Goal: Information Seeking & Learning: Check status

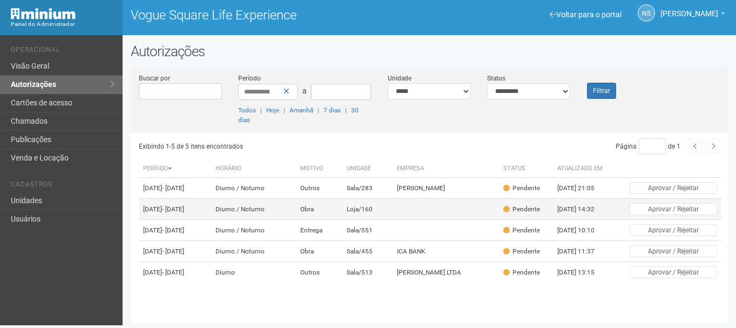
scroll to position [11, 0]
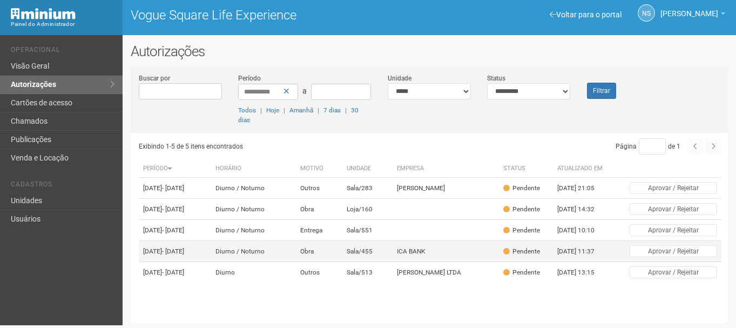
drag, startPoint x: 294, startPoint y: 275, endPoint x: 292, endPoint y: 266, distance: 9.6
click at [294, 262] on td "Diurno / Noturno" at bounding box center [253, 251] width 84 height 21
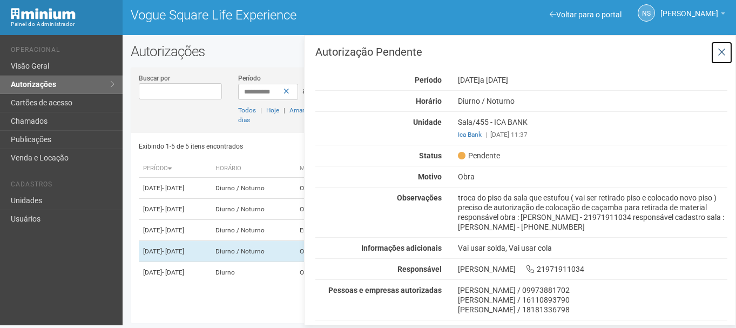
click at [725, 44] on button at bounding box center [722, 52] width 22 height 23
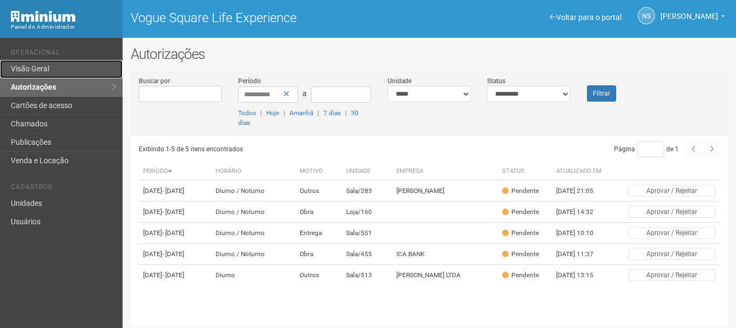
click at [66, 66] on link "Visão Geral" at bounding box center [61, 69] width 123 height 18
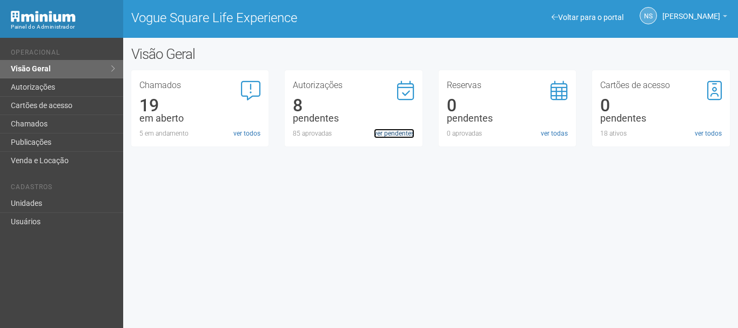
click at [401, 136] on link "ver pendentes" at bounding box center [394, 134] width 41 height 10
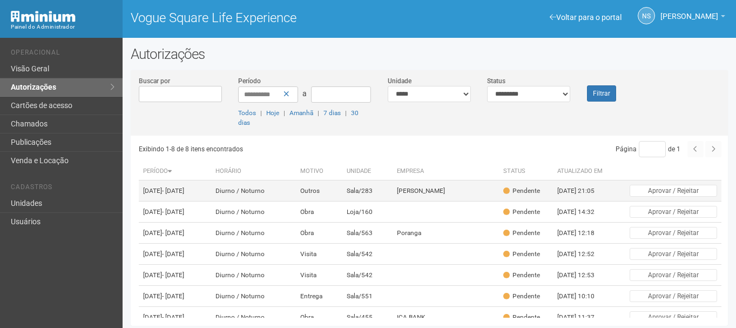
click at [331, 198] on td "Outros" at bounding box center [319, 190] width 46 height 21
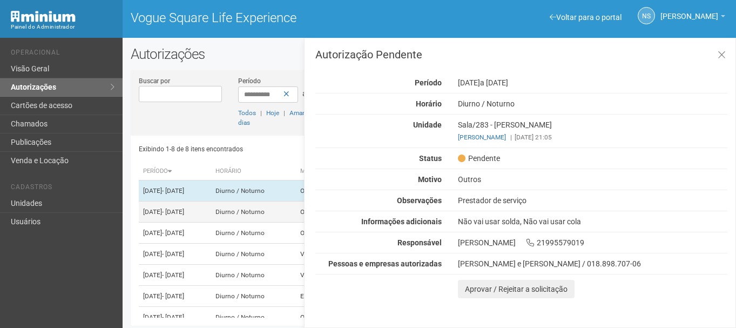
click at [211, 217] on td "12/09/2025 - 12/10/2025" at bounding box center [175, 212] width 72 height 21
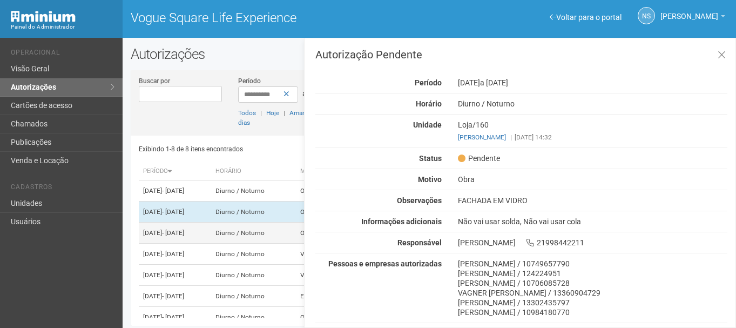
click at [242, 239] on td "Diurno / Noturno" at bounding box center [253, 233] width 84 height 21
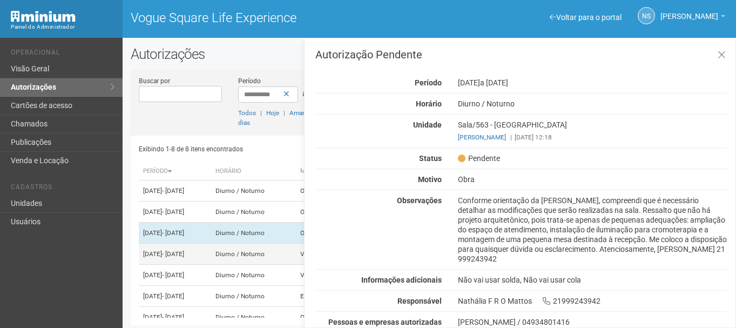
click at [260, 265] on td "Diurno / Noturno" at bounding box center [253, 254] width 84 height 21
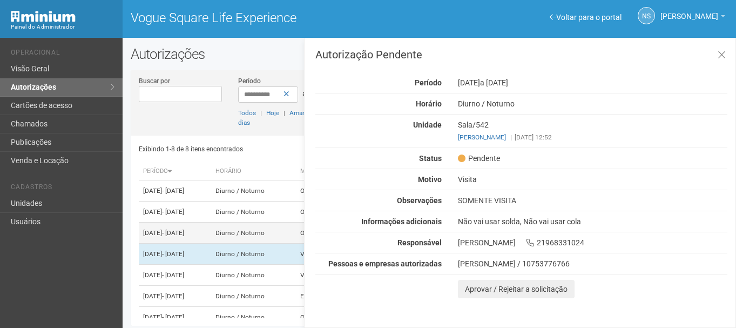
click at [253, 244] on td "Diurno / Noturno" at bounding box center [253, 233] width 84 height 21
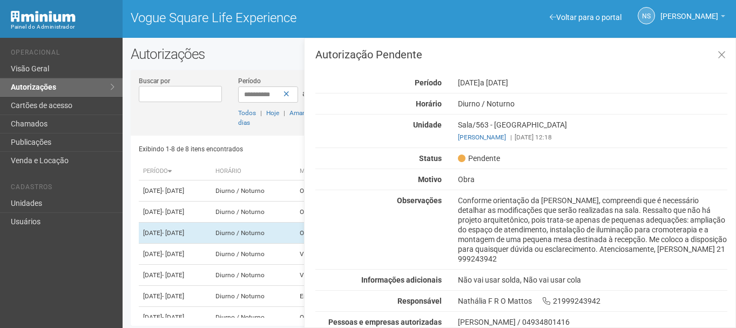
click at [678, 205] on div "Conforme orientação da Ana, compreendi que é necessário detalhar as modificaçõe…" at bounding box center [593, 230] width 286 height 68
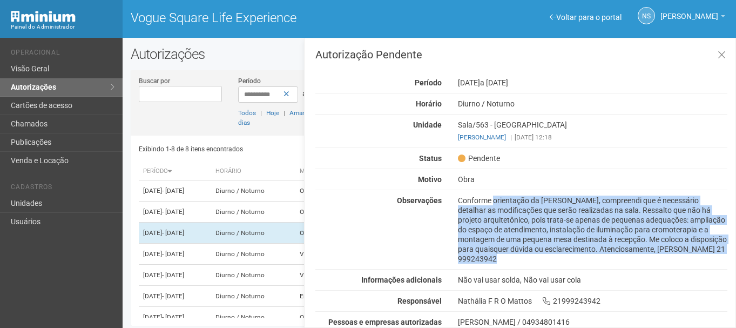
click at [678, 205] on div "Conforme orientação da Ana, compreendi que é necessário detalhar as modificaçõe…" at bounding box center [593, 230] width 286 height 68
click at [544, 215] on div "Conforme orientação da Ana, compreendi que é necessário detalhar as modificaçõe…" at bounding box center [593, 230] width 286 height 68
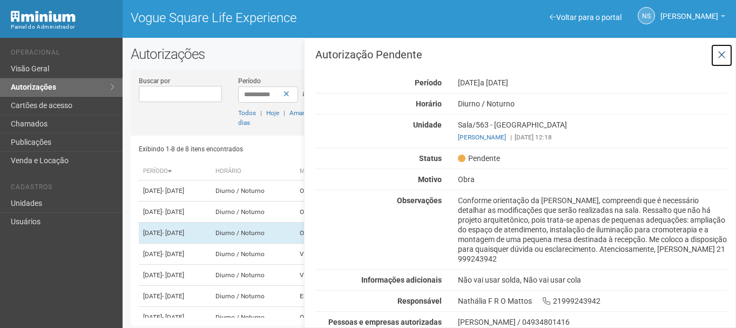
click at [720, 54] on icon at bounding box center [722, 55] width 8 height 11
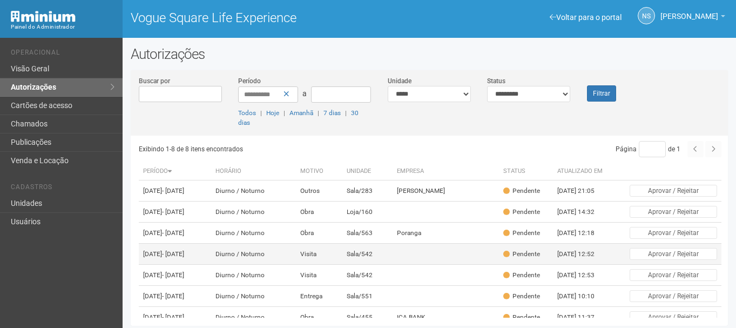
click at [393, 265] on td at bounding box center [446, 254] width 106 height 21
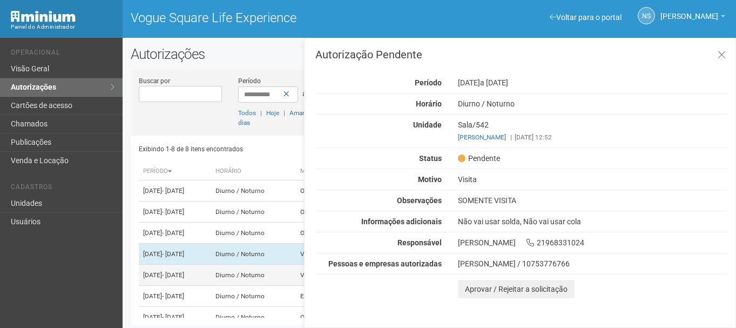
click at [276, 286] on td "Diurno / Noturno" at bounding box center [253, 275] width 84 height 21
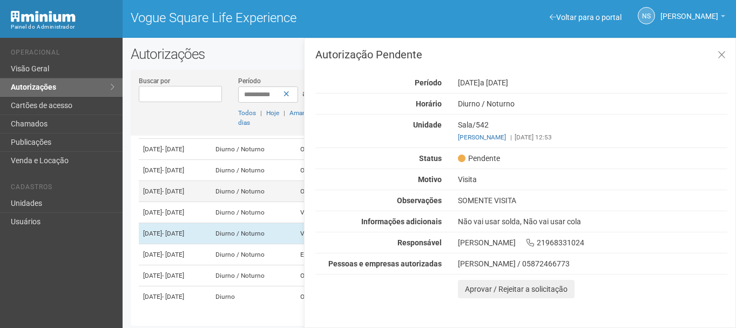
scroll to position [73, 0]
click at [286, 251] on td "Diurno / Noturno" at bounding box center [253, 254] width 84 height 21
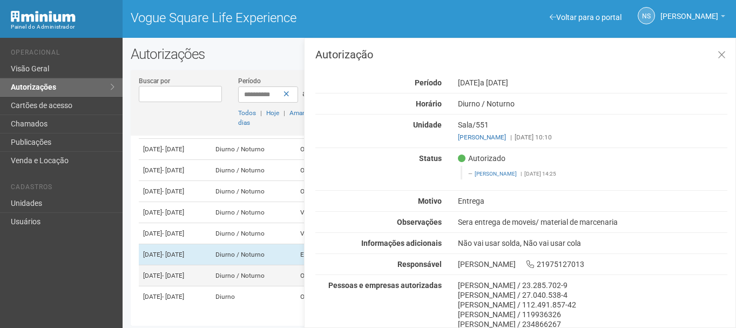
click at [184, 279] on span "- 22/09/2025" at bounding box center [173, 276] width 22 height 8
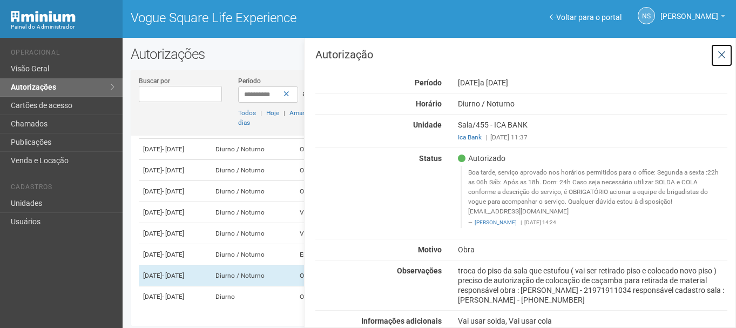
drag, startPoint x: 718, startPoint y: 56, endPoint x: 223, endPoint y: 25, distance: 496.4
click at [718, 56] on icon at bounding box center [722, 55] width 8 height 11
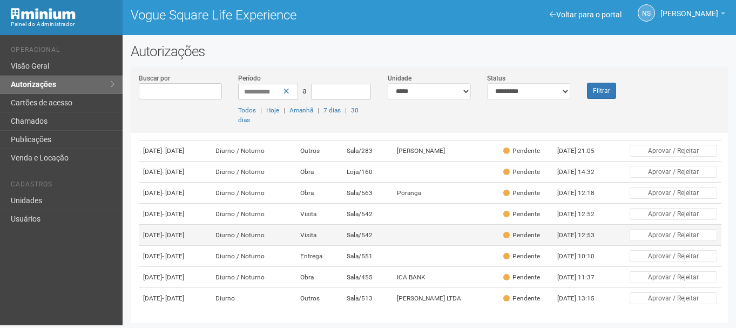
scroll to position [94, 0]
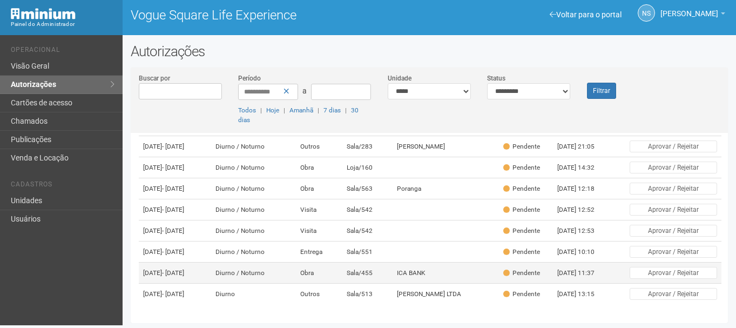
click at [242, 265] on td "Diurno / Noturno" at bounding box center [253, 273] width 84 height 21
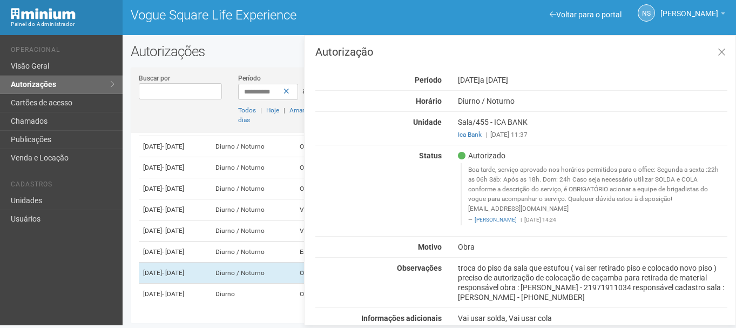
click at [461, 156] on span at bounding box center [462, 156] width 8 height 8
click at [720, 49] on icon at bounding box center [722, 52] width 8 height 11
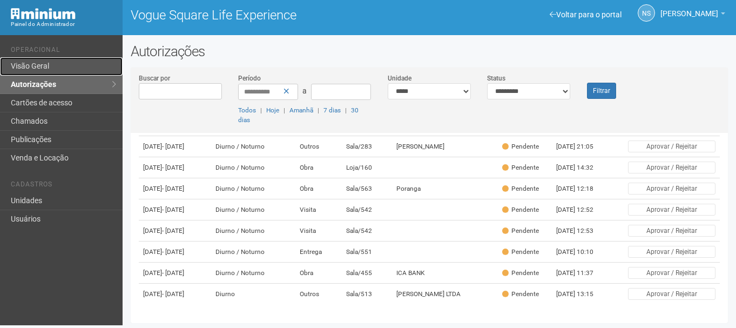
click at [40, 66] on link "Visão Geral" at bounding box center [61, 66] width 123 height 18
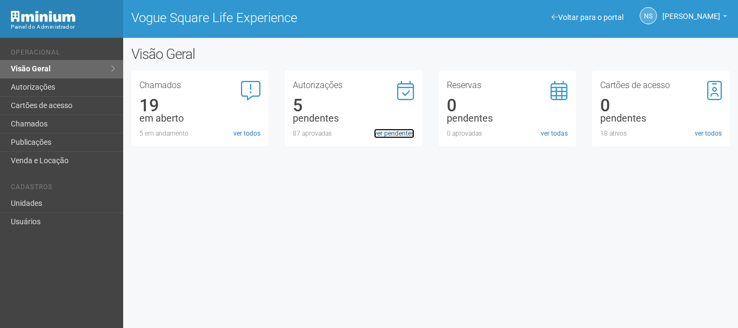
click at [386, 137] on link "ver pendentes" at bounding box center [394, 134] width 41 height 10
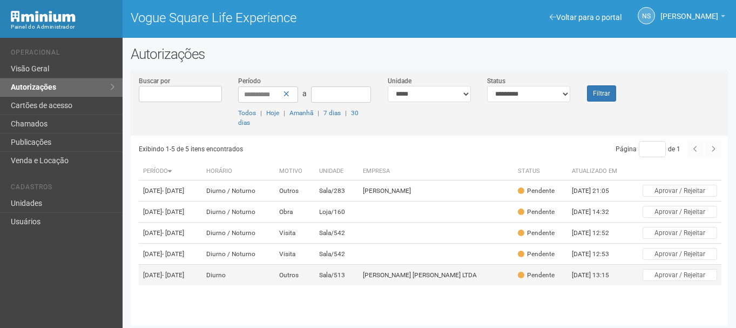
click at [455, 286] on td "[PERSON_NAME] [PERSON_NAME] LTDA" at bounding box center [436, 275] width 155 height 21
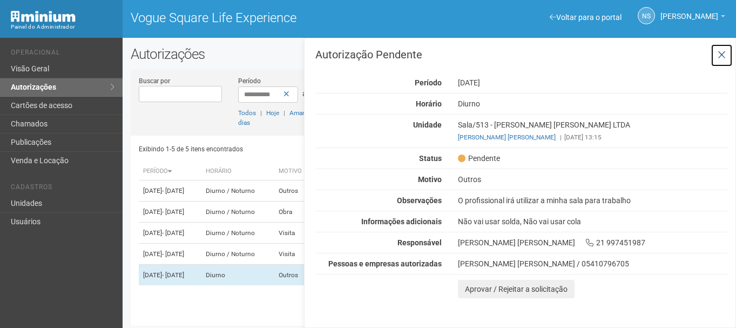
click at [721, 55] on icon at bounding box center [722, 55] width 8 height 11
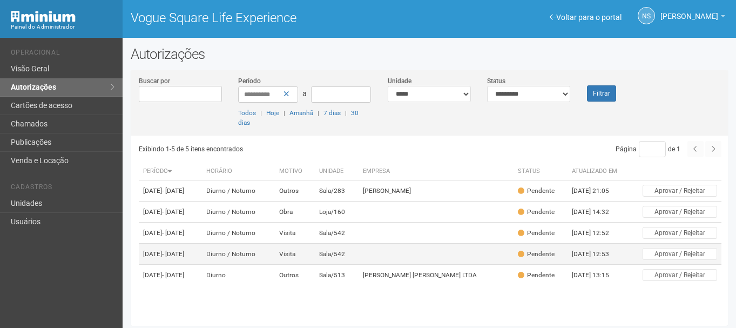
click at [392, 265] on td at bounding box center [436, 254] width 155 height 21
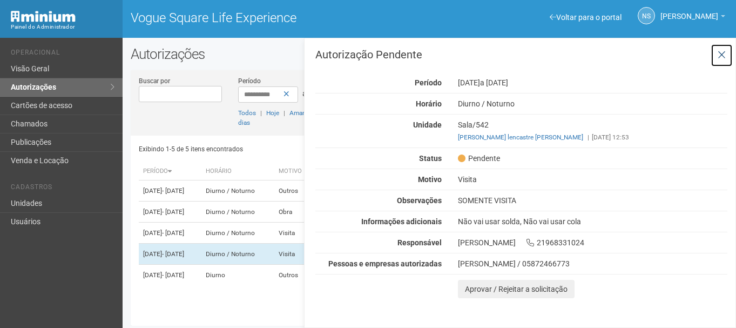
click at [722, 51] on icon at bounding box center [722, 55] width 8 height 11
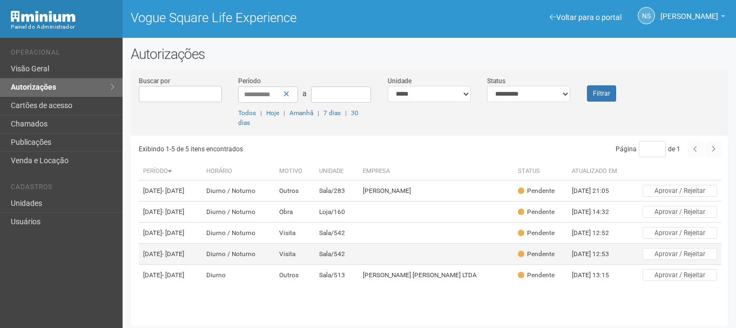
click at [484, 265] on td at bounding box center [436, 254] width 155 height 21
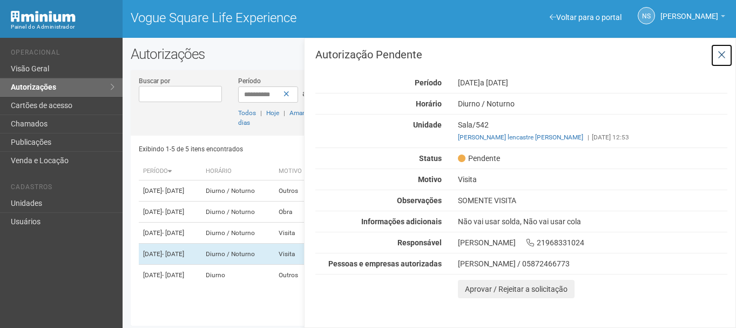
click at [720, 52] on icon at bounding box center [722, 55] width 8 height 11
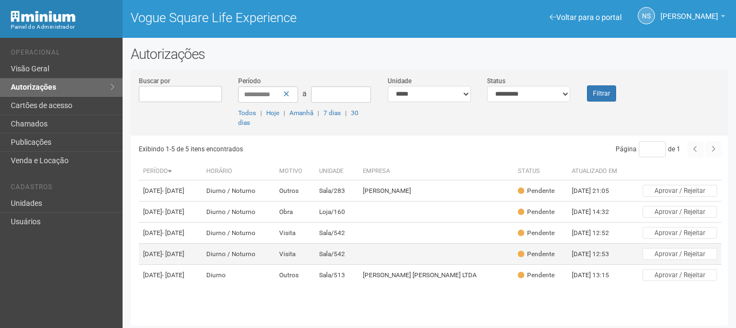
scroll to position [11, 0]
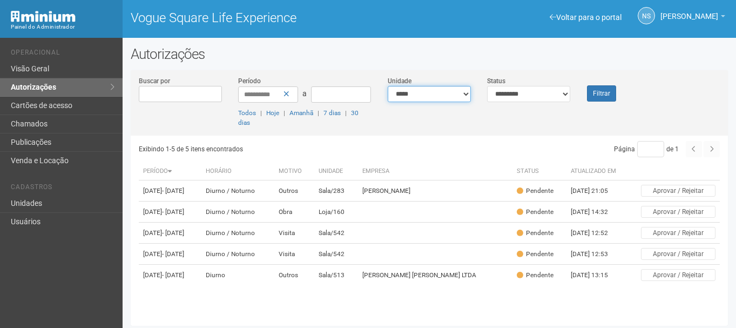
click at [439, 93] on select "**********" at bounding box center [429, 94] width 83 height 16
select select "**********"
click at [388, 86] on select "**********" at bounding box center [429, 94] width 83 height 16
click at [549, 94] on select "**********" at bounding box center [528, 94] width 83 height 16
select select "***"
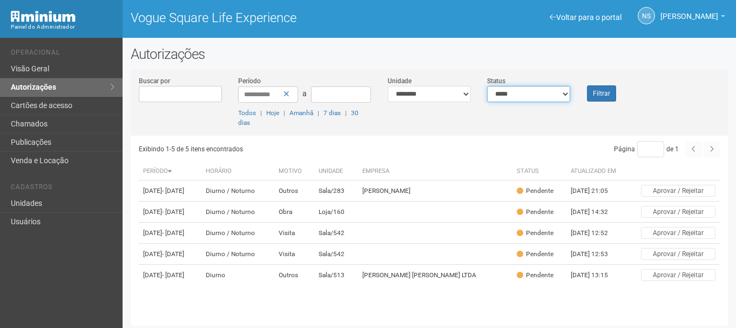
click at [487, 86] on select "**********" at bounding box center [528, 94] width 83 height 16
click at [600, 90] on button "Filtrar" at bounding box center [601, 93] width 29 height 16
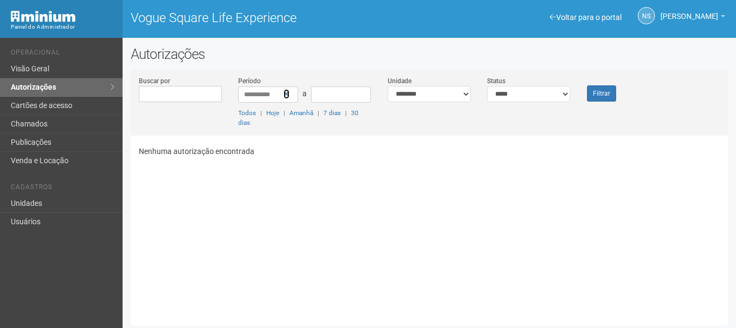
click at [286, 93] on icon at bounding box center [287, 94] width 6 height 8
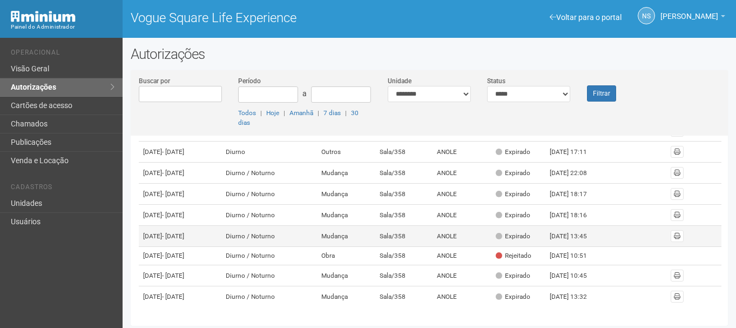
scroll to position [397, 0]
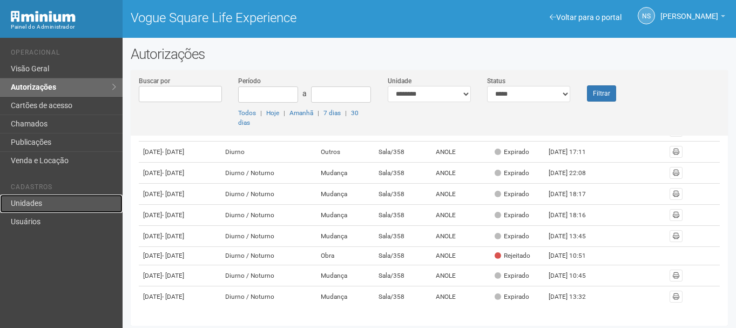
click at [54, 212] on link "Unidades" at bounding box center [61, 204] width 123 height 18
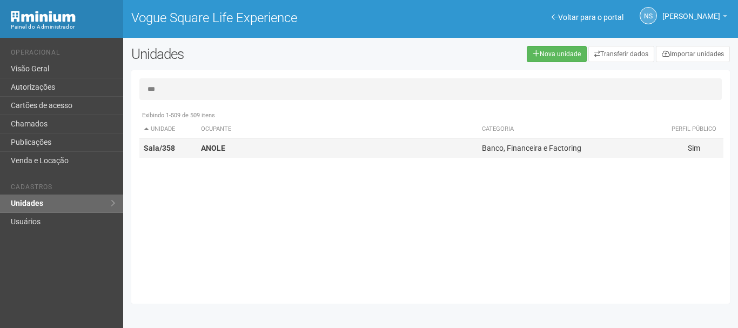
type input "***"
click at [284, 150] on td "ANOLE" at bounding box center [337, 148] width 280 height 20
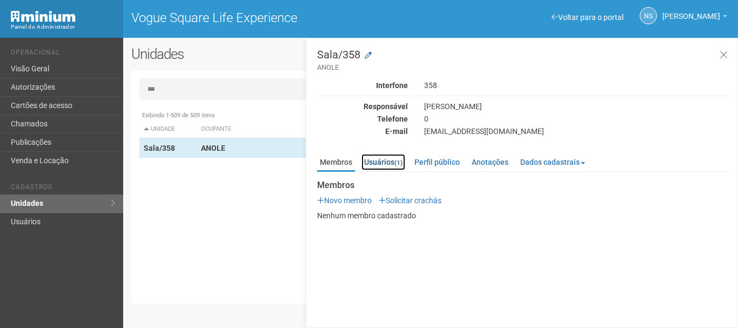
click at [385, 155] on link "Usuários (1)" at bounding box center [383, 162] width 44 height 16
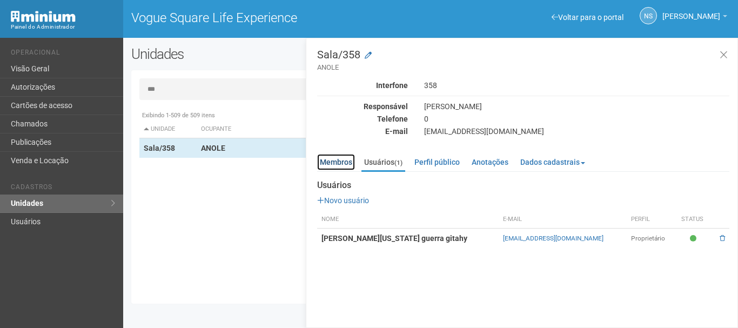
click at [328, 167] on link "Membros" at bounding box center [336, 162] width 38 height 16
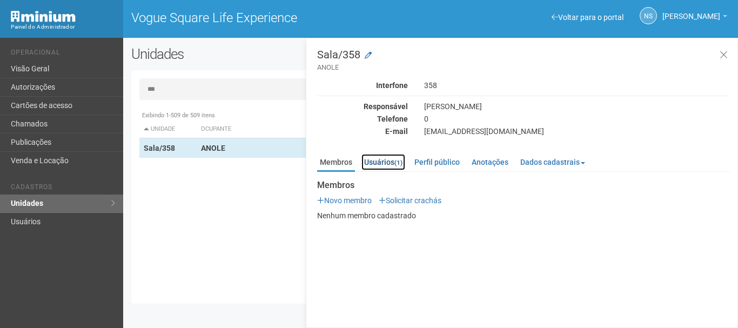
click at [380, 158] on link "Usuários (1)" at bounding box center [383, 162] width 44 height 16
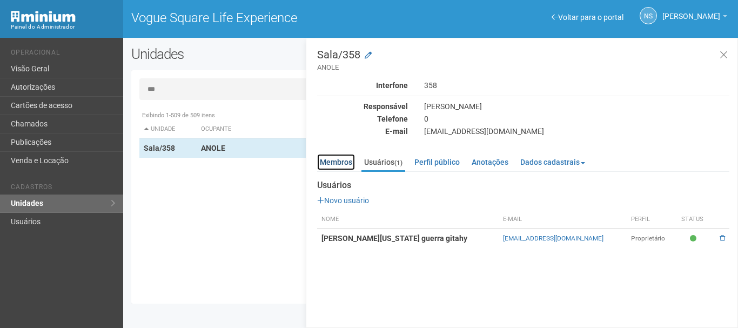
click at [329, 165] on link "Membros" at bounding box center [336, 162] width 38 height 16
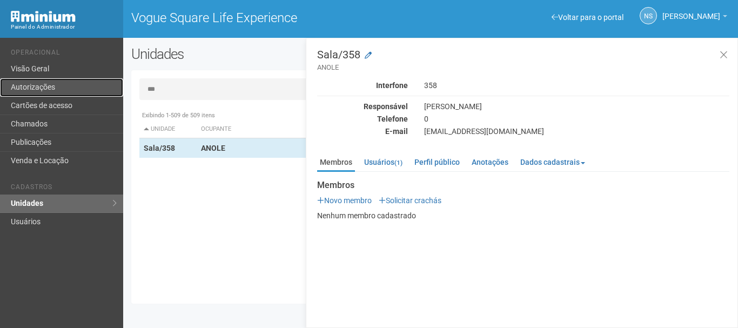
click at [61, 86] on link "Autorizações" at bounding box center [61, 87] width 123 height 18
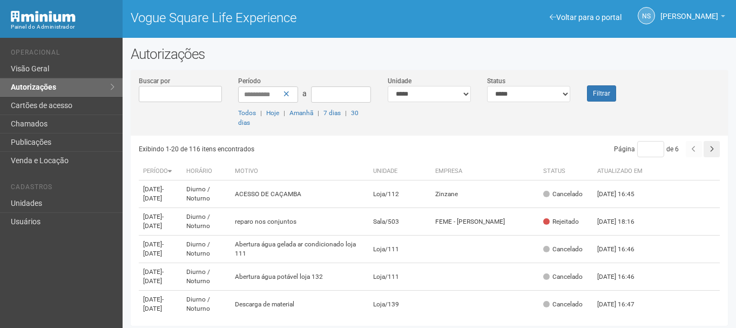
click at [191, 324] on div "**********" at bounding box center [430, 198] width 598 height 256
click at [458, 103] on div "**********" at bounding box center [430, 106] width 598 height 60
click at [456, 99] on select "**********" at bounding box center [429, 94] width 83 height 16
select select "**********"
click at [388, 86] on select "**********" at bounding box center [429, 94] width 83 height 16
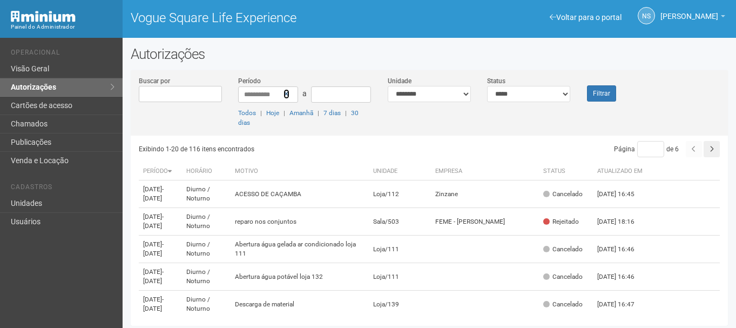
click at [286, 95] on icon at bounding box center [287, 94] width 6 height 8
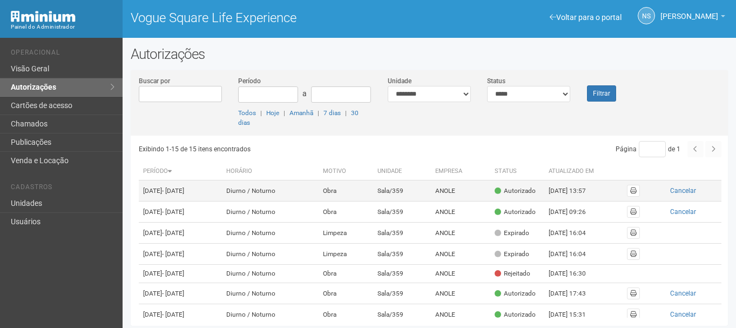
click at [267, 195] on td "Diurno / Noturno" at bounding box center [270, 190] width 97 height 21
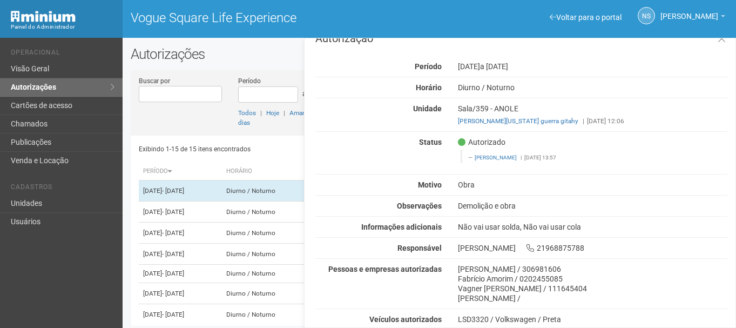
scroll to position [43, 0]
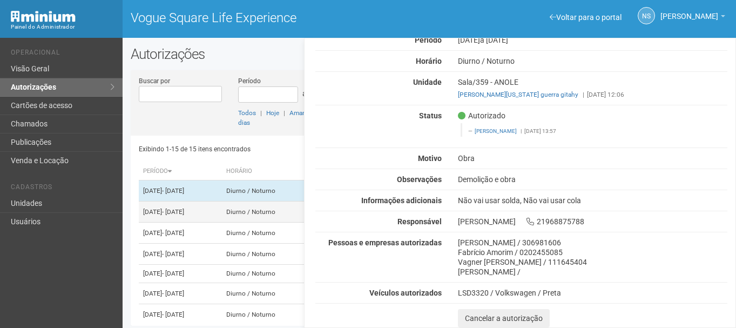
click at [222, 223] on td "[DATE] - [DATE]" at bounding box center [180, 212] width 83 height 21
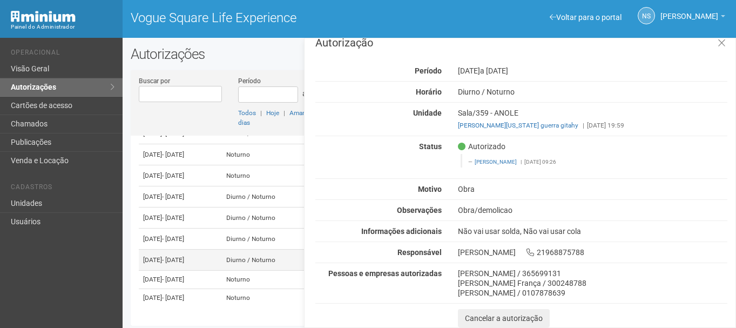
scroll to position [287, 0]
click at [193, 271] on td "[DATE] - [DATE]" at bounding box center [180, 280] width 83 height 18
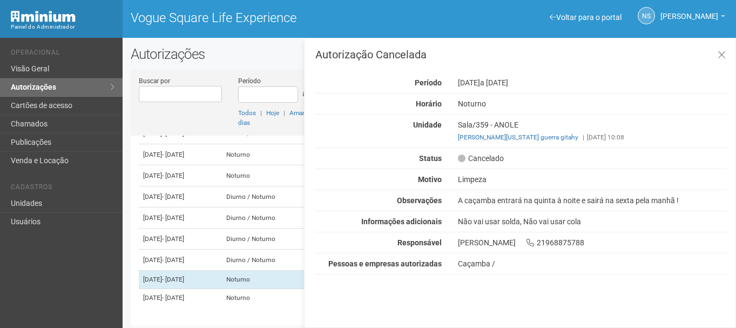
click at [545, 158] on div "Cancelado" at bounding box center [593, 158] width 286 height 10
click at [719, 50] on icon at bounding box center [722, 55] width 8 height 11
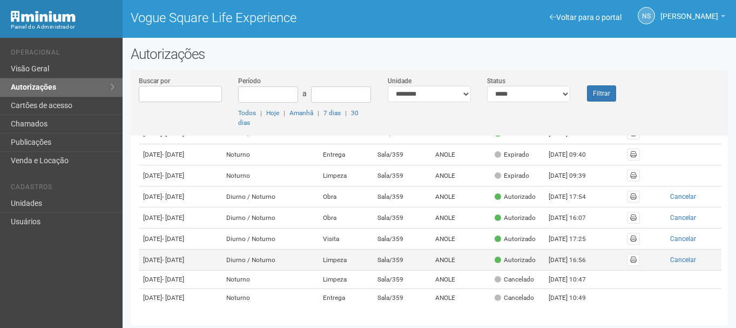
click at [515, 250] on td "Autorizado" at bounding box center [518, 260] width 54 height 21
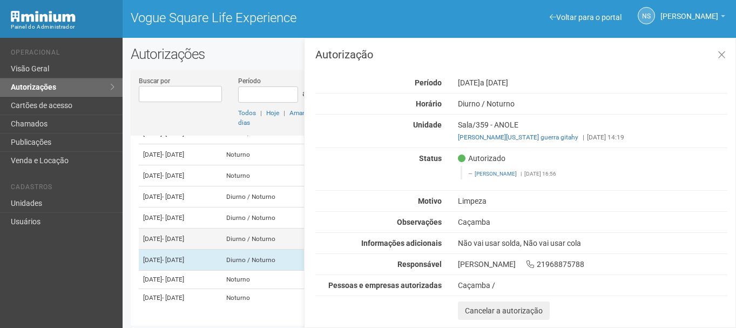
click at [222, 229] on td "[DATE] - [DATE]" at bounding box center [180, 239] width 83 height 21
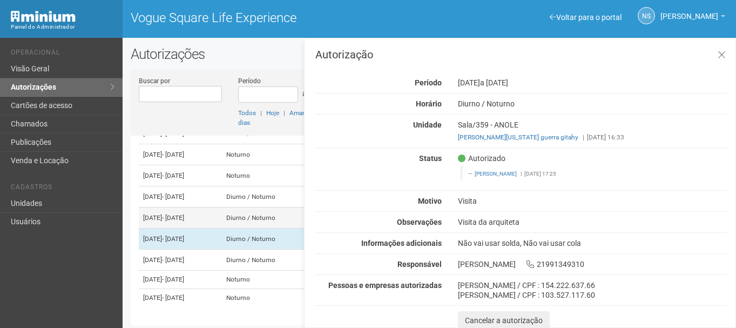
click at [222, 207] on td "[DATE] - [DATE]" at bounding box center [180, 217] width 83 height 21
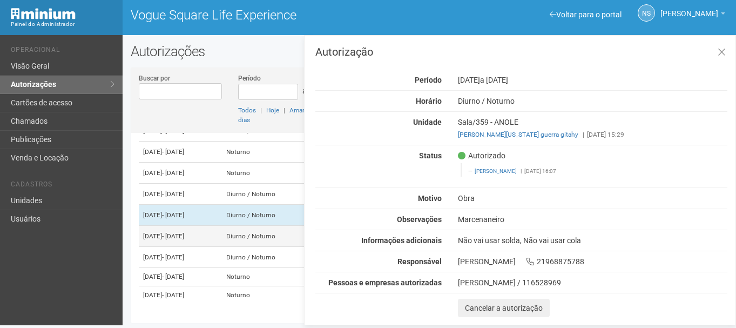
scroll to position [179, 0]
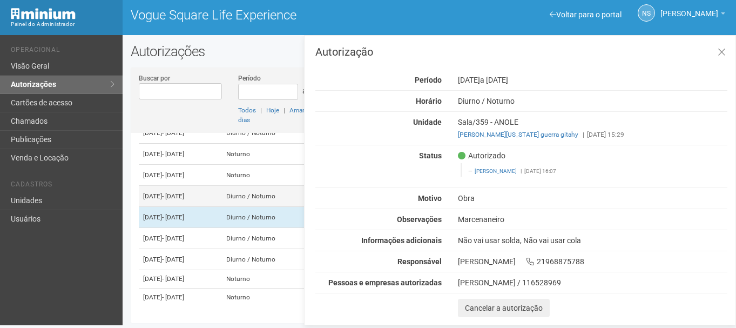
click at [184, 200] on span "- 30/11/2025" at bounding box center [173, 196] width 22 height 8
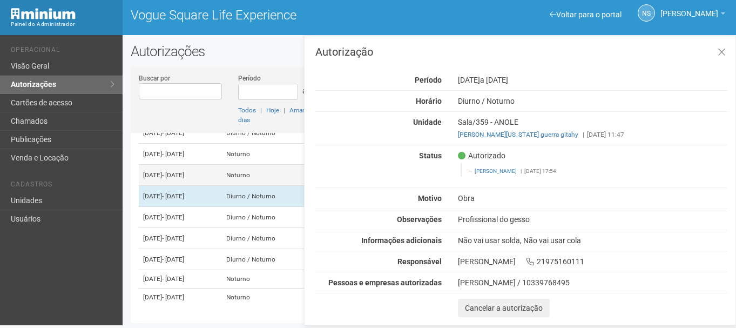
click at [208, 186] on td "21/08/2025 - 22/08/2025" at bounding box center [180, 175] width 83 height 21
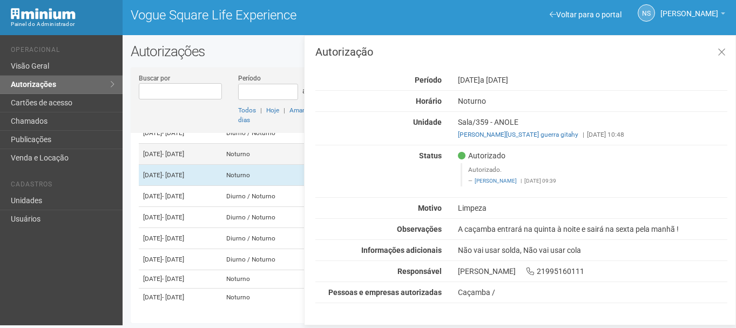
click at [222, 165] on td "21/08/2025 - 22/08/2025" at bounding box center [180, 154] width 83 height 21
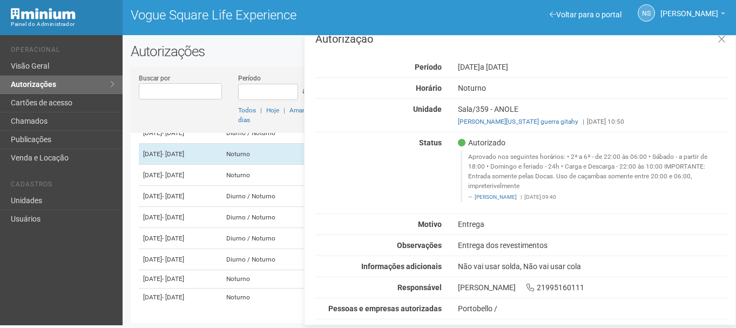
scroll to position [14, 0]
click at [262, 144] on td "Diurno / Noturno" at bounding box center [270, 133] width 97 height 21
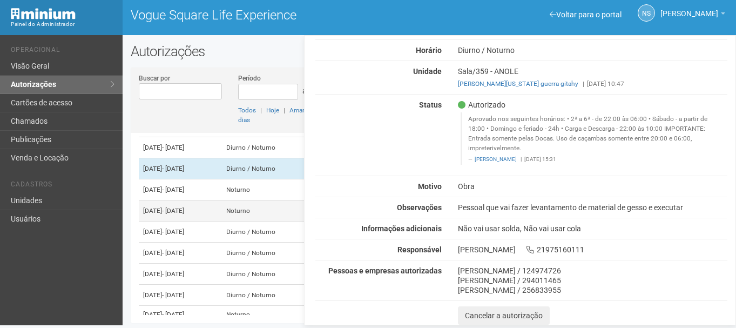
scroll to position [125, 0]
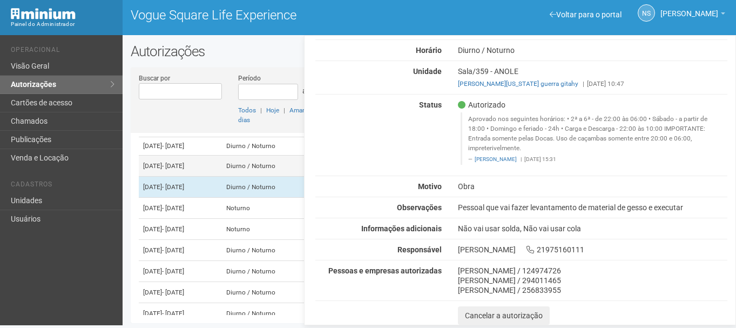
click at [222, 177] on td "11/08/2025 - 10/10/2025" at bounding box center [180, 166] width 83 height 21
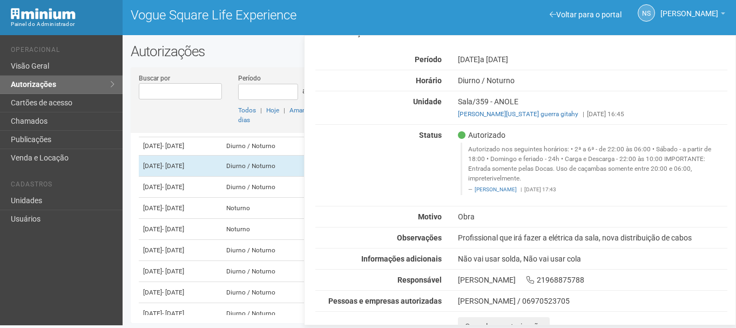
scroll to position [31, 0]
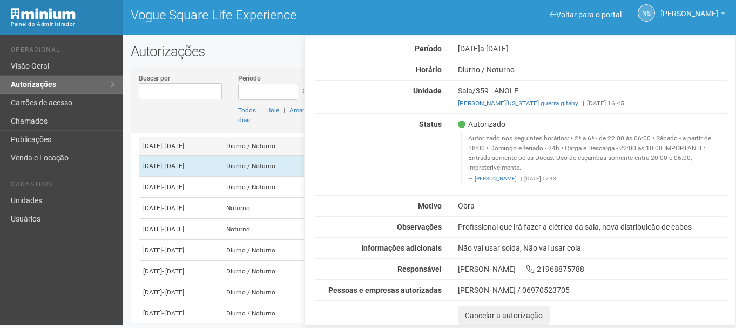
click at [279, 156] on td "Diurno / Noturno" at bounding box center [270, 146] width 97 height 18
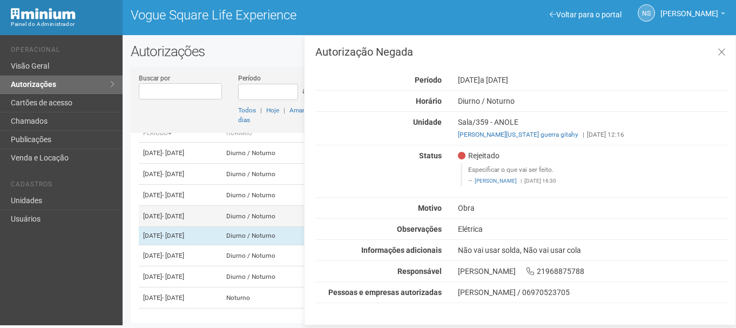
scroll to position [54, 0]
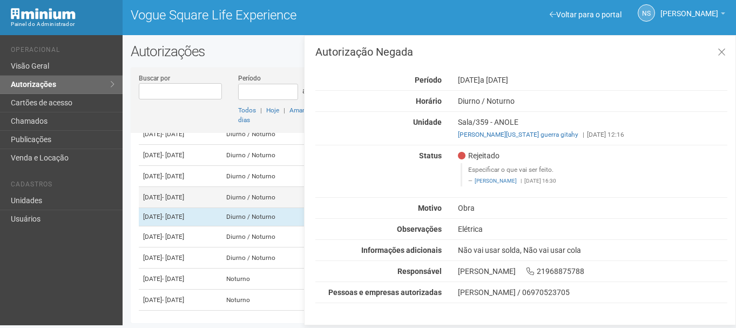
click at [222, 208] on td "30/07/2025 - 02/08/2025" at bounding box center [180, 197] width 83 height 21
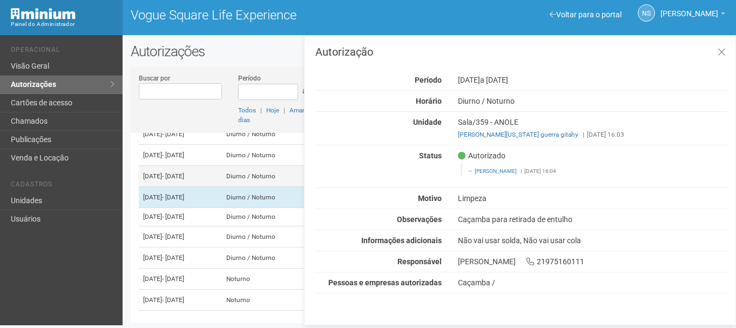
click at [222, 187] on td "30/07/2025 - 02/08/2025" at bounding box center [180, 176] width 83 height 21
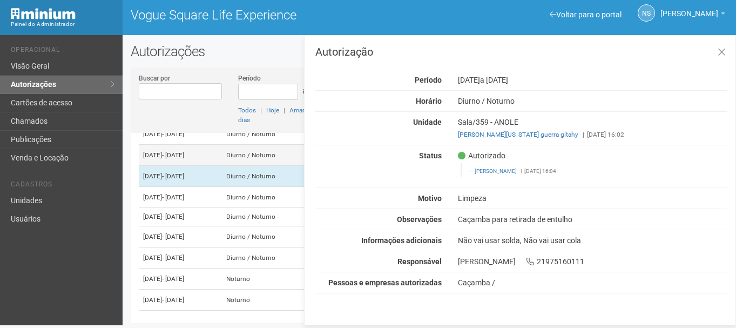
click at [222, 166] on td "17/07/2025 - 31/12/2025" at bounding box center [180, 155] width 83 height 21
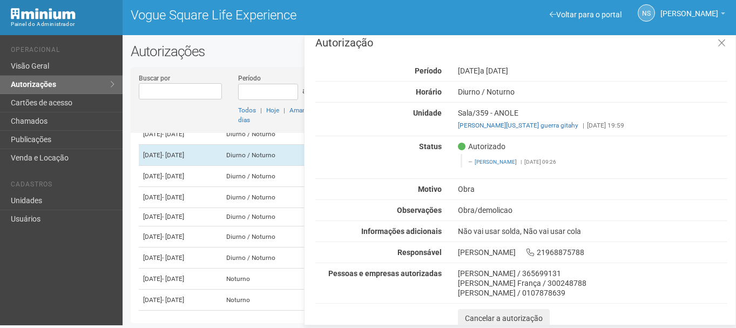
scroll to position [12, 0]
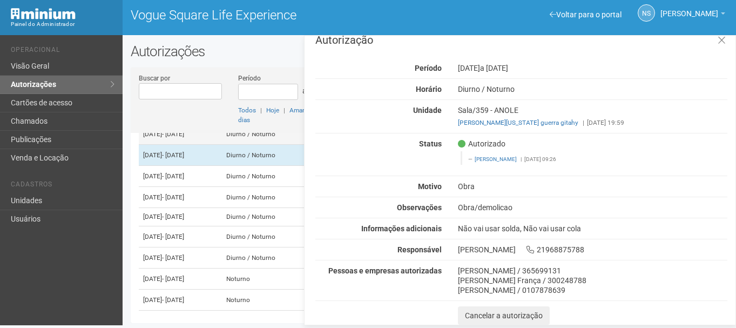
click at [222, 144] on td "17/07/2025 - 31/12/2025" at bounding box center [180, 134] width 83 height 21
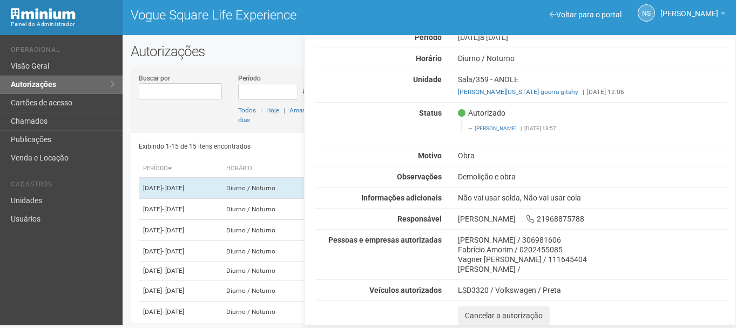
click at [282, 137] on div "Exibindo 1-15 de 15 itens encontrados Página * de 1 Período Horário Motivo Unid…" at bounding box center [433, 224] width 589 height 182
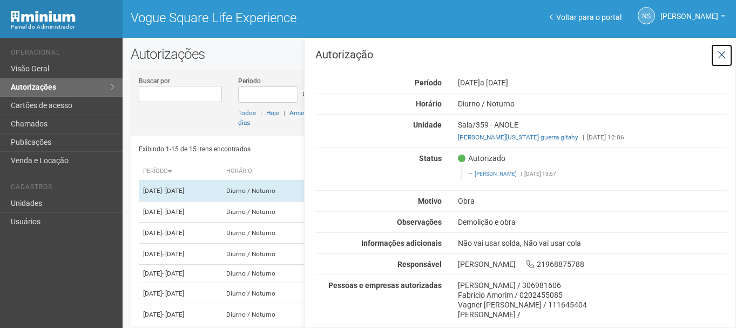
click at [724, 56] on icon at bounding box center [722, 55] width 8 height 11
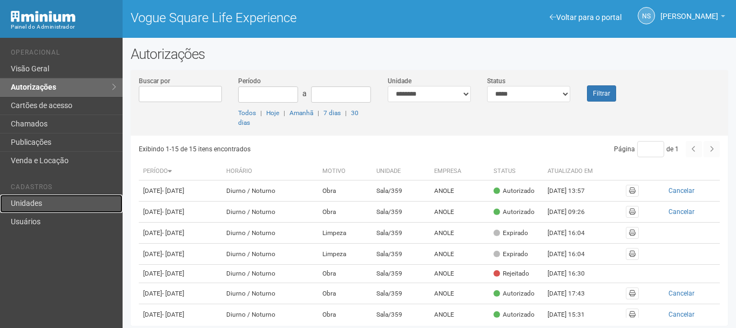
click at [53, 205] on link "Unidades" at bounding box center [61, 204] width 123 height 18
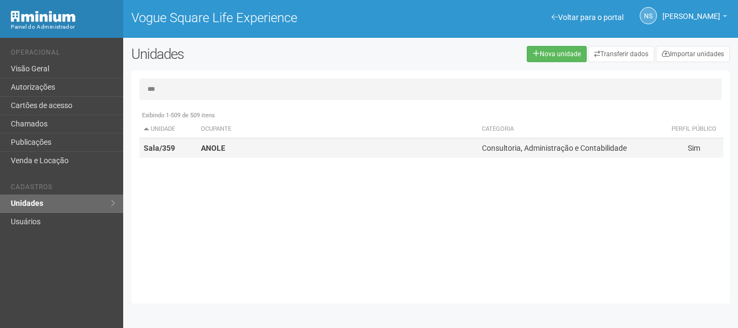
type input "***"
click at [274, 153] on td "ANOLE" at bounding box center [337, 148] width 280 height 20
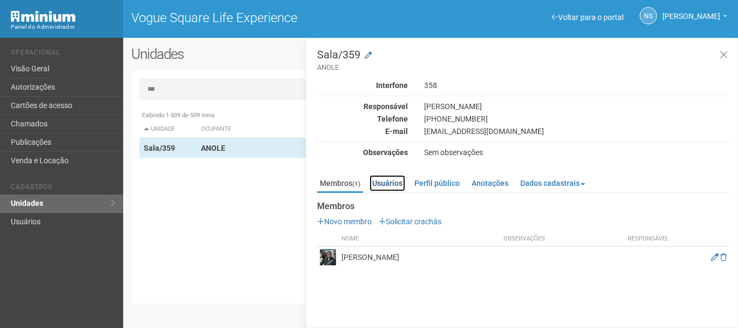
click at [396, 180] on link "Usuários" at bounding box center [388, 183] width 36 height 16
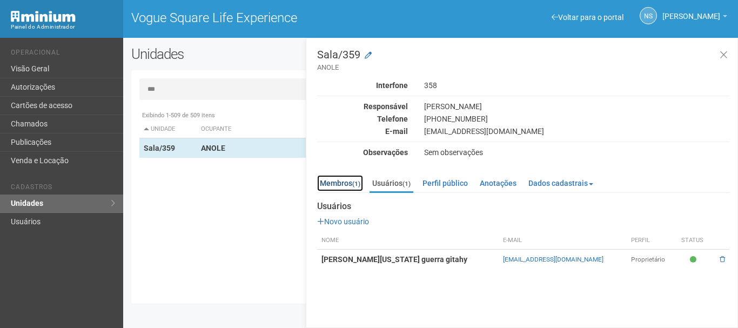
click at [353, 184] on link "Membros (1)" at bounding box center [340, 183] width 46 height 16
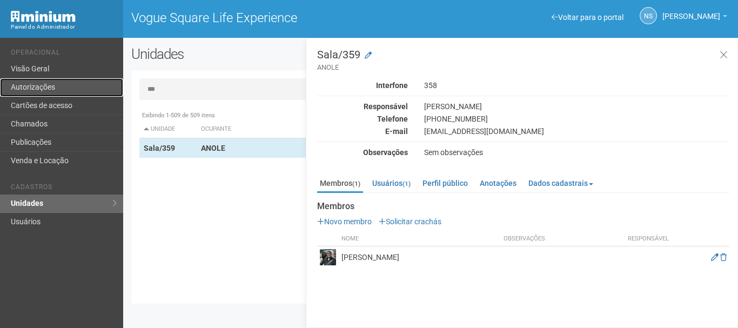
click at [80, 83] on link "Autorizações" at bounding box center [61, 87] width 123 height 18
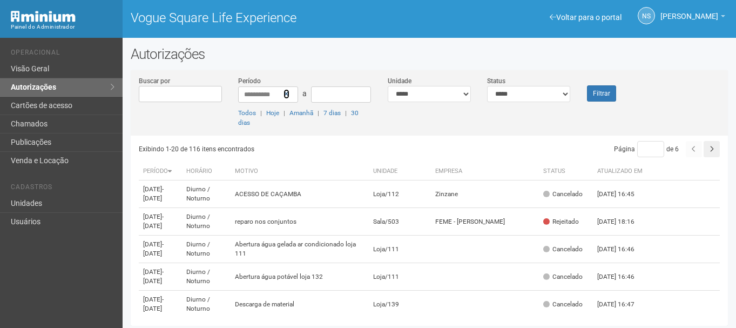
click at [289, 97] on icon at bounding box center [287, 94] width 6 height 8
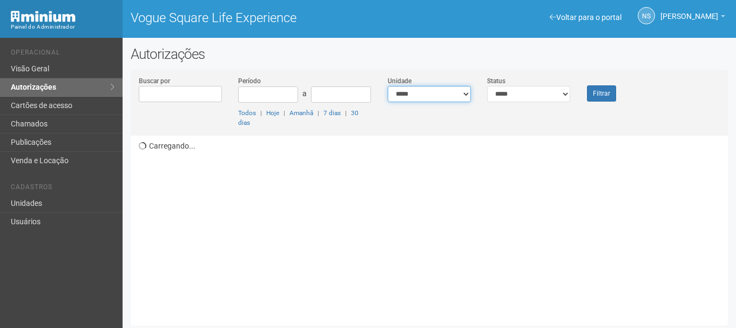
drag, startPoint x: 0, startPoint y: 0, endPoint x: 446, endPoint y: 99, distance: 457.2
click at [446, 99] on select "**********" at bounding box center [429, 94] width 83 height 16
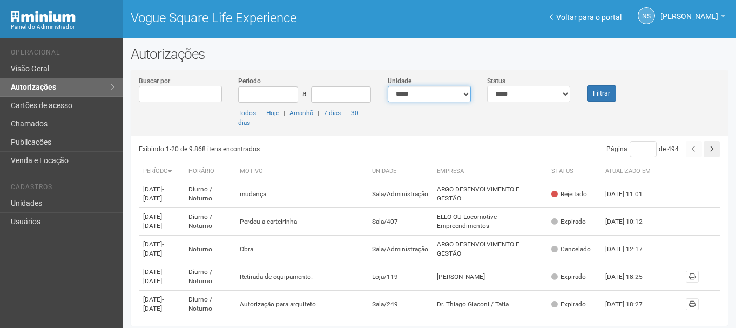
select select "**********"
click at [388, 86] on select "**********" at bounding box center [429, 94] width 83 height 16
click at [608, 92] on button "Filtrar" at bounding box center [601, 93] width 29 height 16
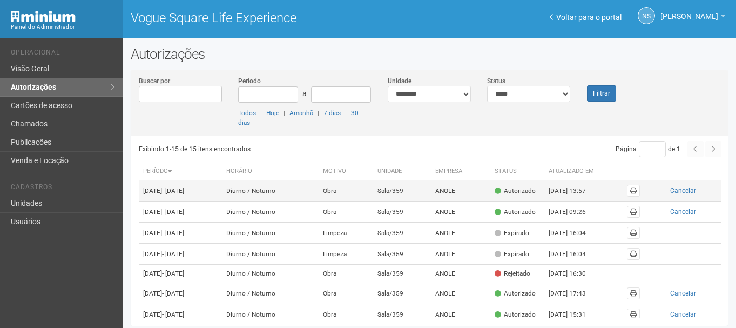
click at [285, 199] on td "Diurno / Noturno" at bounding box center [270, 190] width 97 height 21
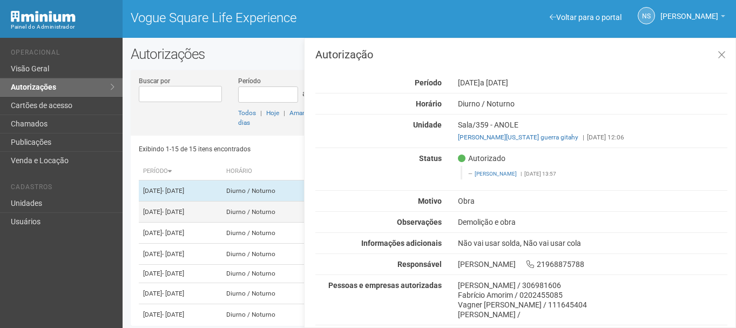
click at [222, 223] on td "[DATE] - [DATE]" at bounding box center [180, 212] width 83 height 21
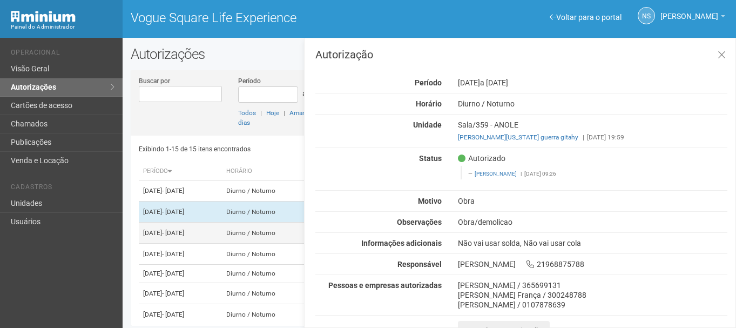
click at [222, 244] on td "[DATE] - [DATE]" at bounding box center [180, 233] width 83 height 21
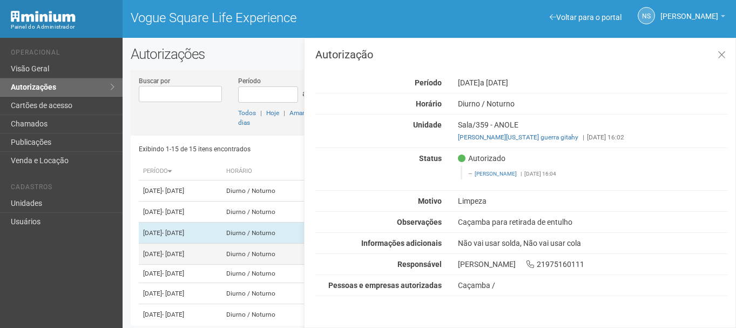
click at [222, 265] on td "[DATE] - [DATE]" at bounding box center [180, 254] width 83 height 21
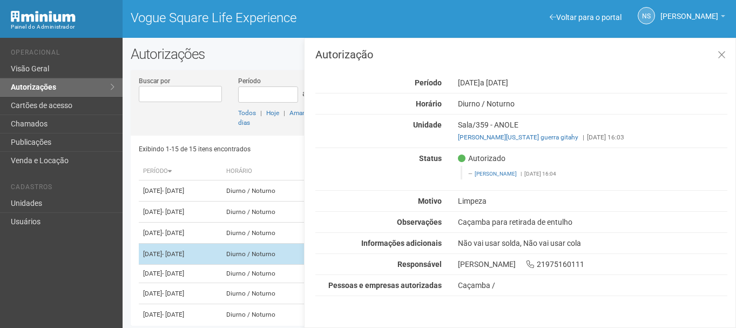
scroll to position [54, 0]
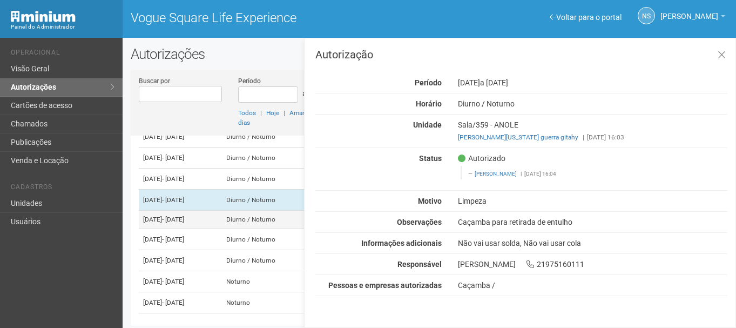
click at [222, 229] on td "[DATE] - [DATE]" at bounding box center [180, 220] width 83 height 18
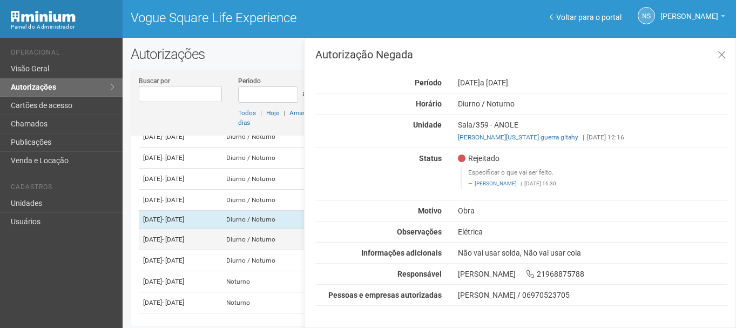
click at [222, 250] on td "[DATE] - [DATE]" at bounding box center [180, 239] width 83 height 21
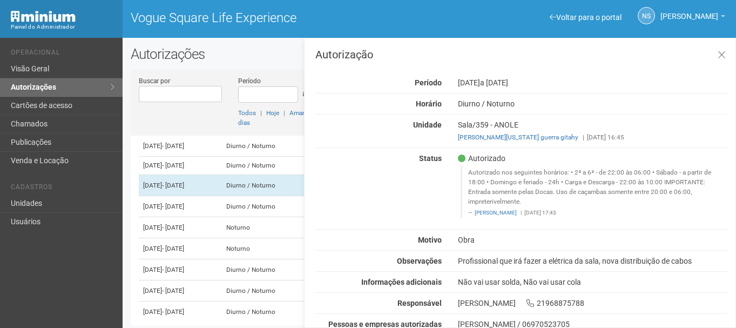
scroll to position [31, 0]
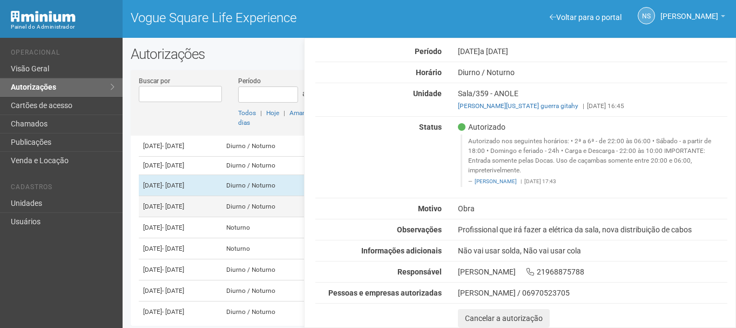
click at [282, 217] on td "Diurno / Noturno" at bounding box center [270, 206] width 97 height 21
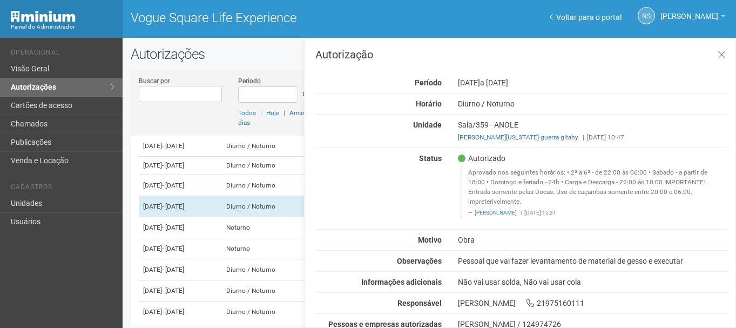
scroll to position [51, 0]
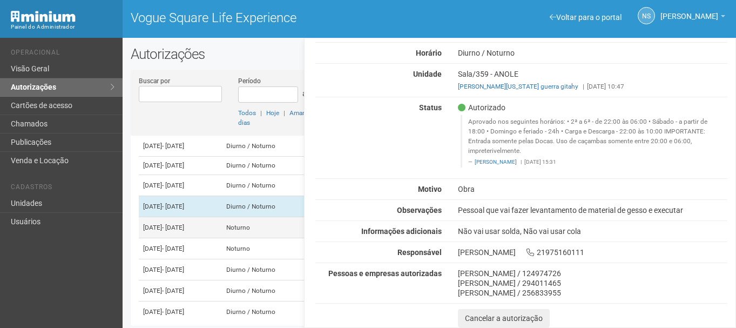
click at [278, 238] on td "Noturno" at bounding box center [270, 227] width 97 height 21
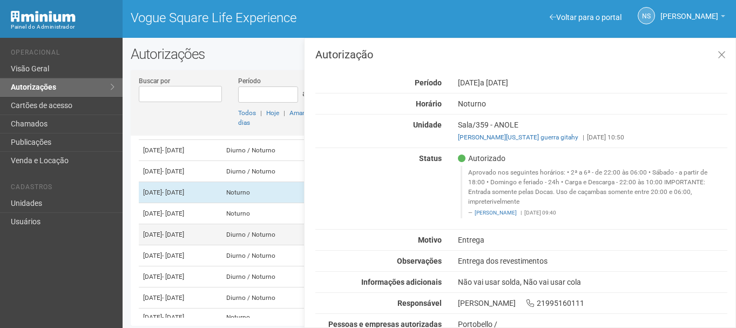
scroll to position [162, 0]
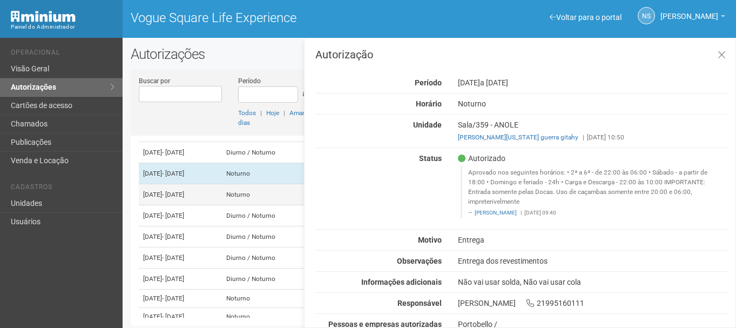
click at [272, 205] on td "Noturno" at bounding box center [270, 194] width 97 height 21
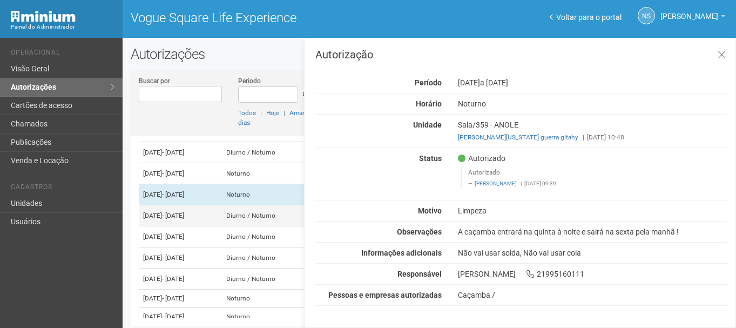
click at [266, 226] on td "Diurno / Noturno" at bounding box center [270, 215] width 97 height 21
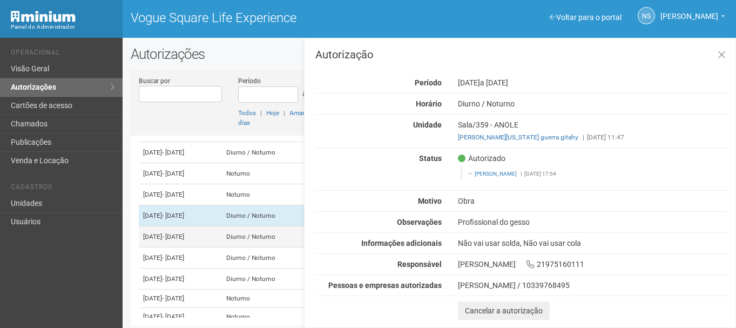
click at [266, 247] on td "Diurno / Noturno" at bounding box center [270, 236] width 97 height 21
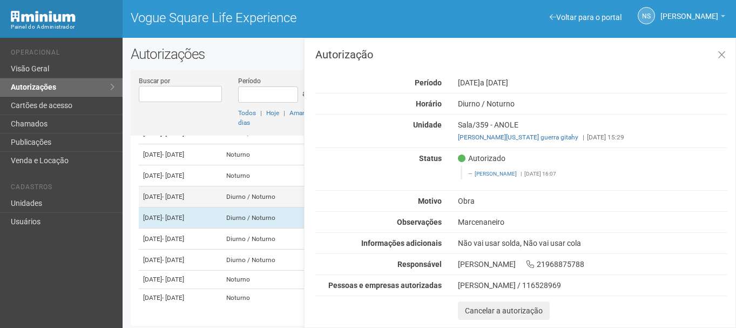
scroll to position [233, 0]
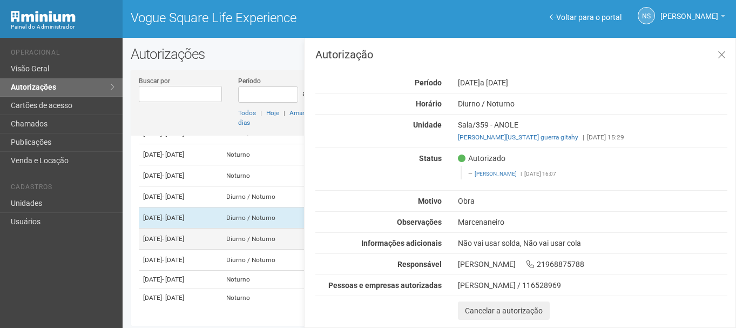
click at [267, 250] on td "Diurno / Noturno" at bounding box center [270, 239] width 97 height 21
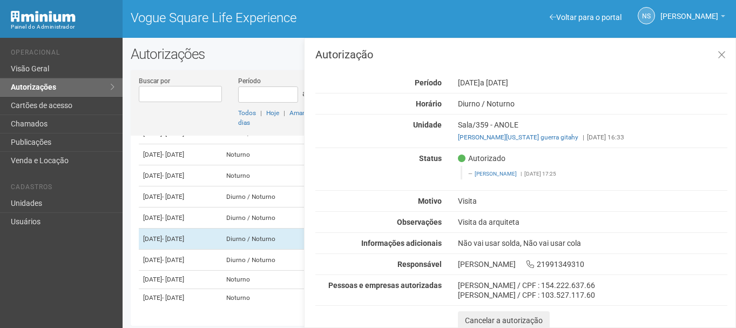
scroll to position [2, 0]
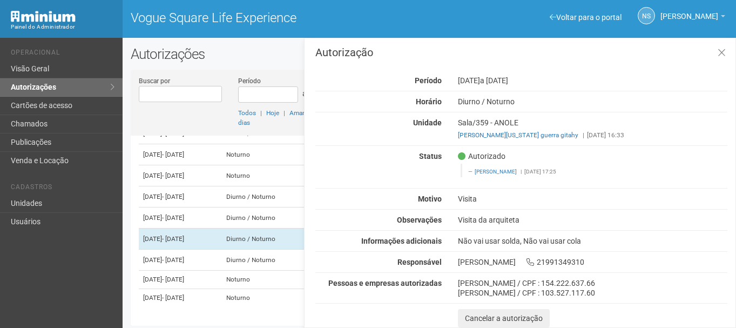
click at [487, 287] on div "Marcella Eduarda Oliveira / CPF : 154.222.637.66" at bounding box center [593, 283] width 270 height 10
click at [718, 51] on icon at bounding box center [722, 53] width 8 height 11
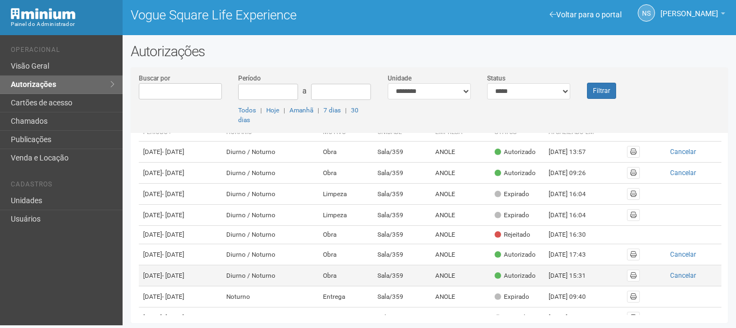
scroll to position [17, 0]
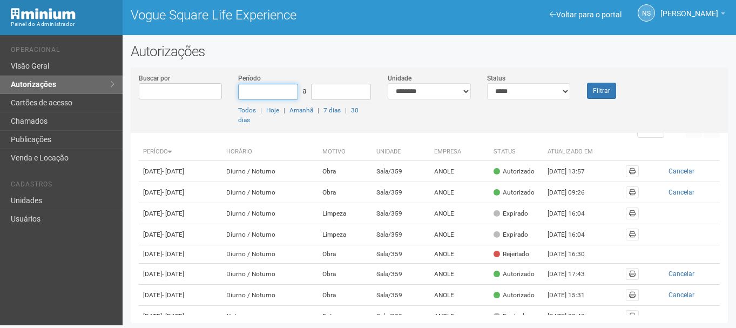
type input "****"
click at [245, 90] on input "****" at bounding box center [268, 92] width 60 height 16
click at [233, 69] on div "Buscar por Período a Todos | Hoje | Amanhã | 7 dias | 30 dias Unidade ***** ***…" at bounding box center [430, 100] width 598 height 65
click at [26, 261] on div "Voltar para o portal Operacional Visão Geral Autorizações Cartões de acesso Cha…" at bounding box center [61, 180] width 123 height 290
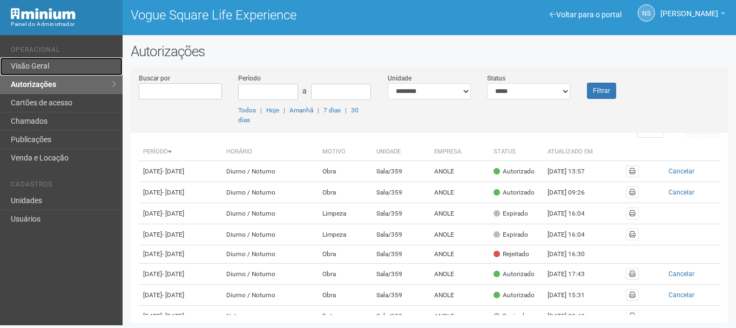
click at [92, 66] on link "Visão Geral" at bounding box center [61, 66] width 123 height 18
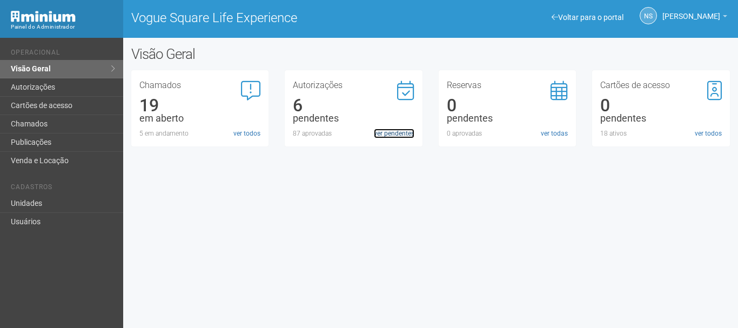
click at [410, 135] on link "ver pendentes" at bounding box center [394, 134] width 41 height 10
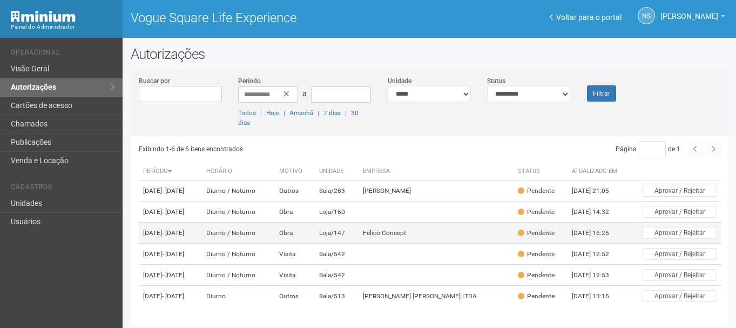
scroll to position [39, 0]
click at [441, 223] on td "Felico Concept" at bounding box center [436, 233] width 155 height 21
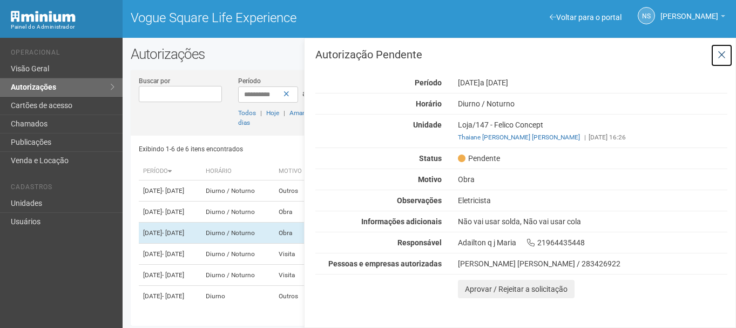
click at [726, 49] on button at bounding box center [722, 55] width 22 height 23
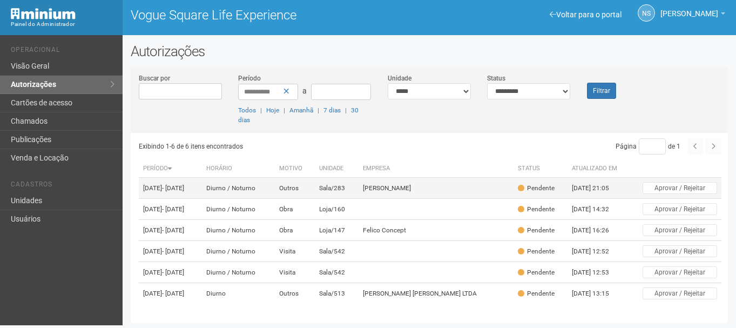
click at [359, 190] on td "Sala/283" at bounding box center [337, 188] width 44 height 21
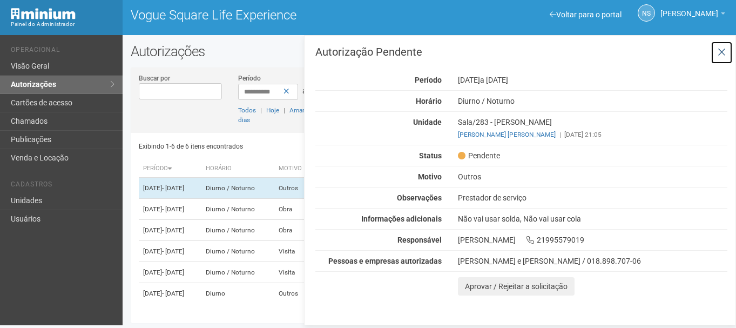
click at [722, 49] on icon at bounding box center [722, 52] width 8 height 11
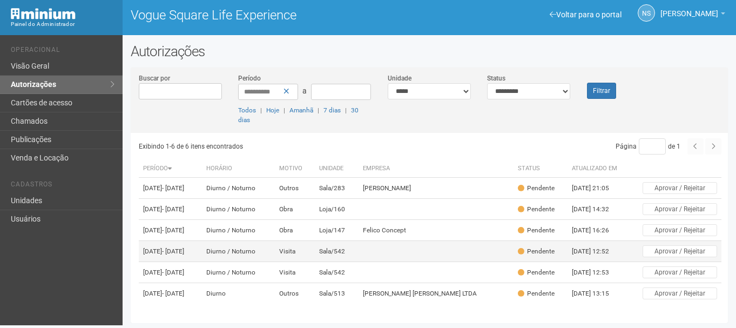
scroll to position [39, 0]
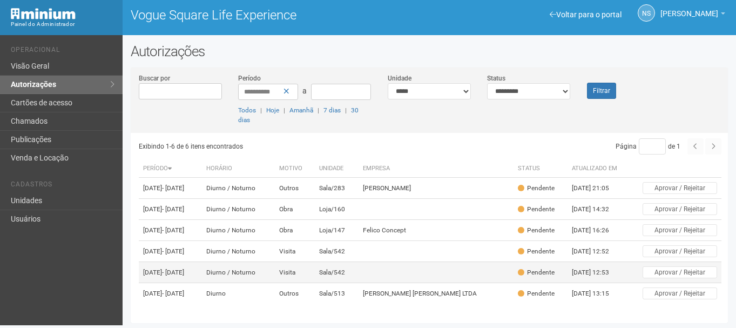
click at [270, 272] on td "Diurno / Noturno" at bounding box center [238, 272] width 73 height 21
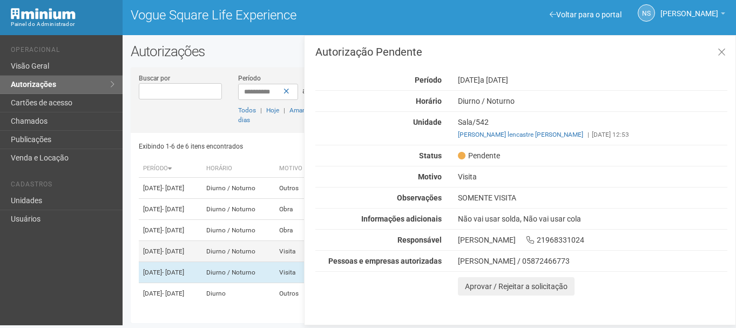
click at [202, 243] on td "18/09/2025 - 20/09/2025" at bounding box center [170, 251] width 63 height 21
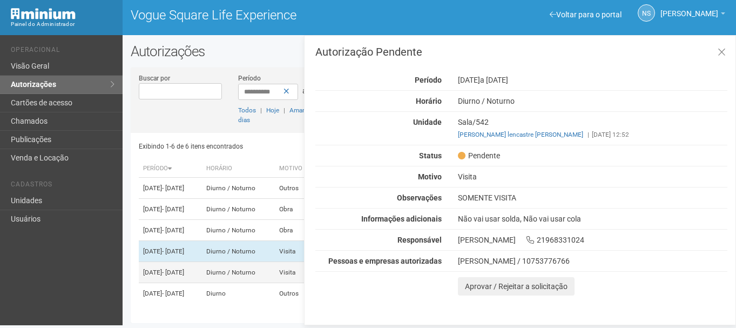
click at [243, 270] on td "Diurno / Noturno" at bounding box center [238, 272] width 73 height 21
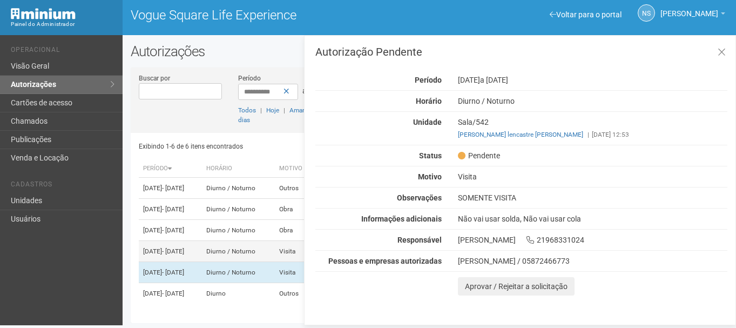
click at [202, 245] on td "18/09/2025 - 20/09/2025" at bounding box center [170, 251] width 63 height 21
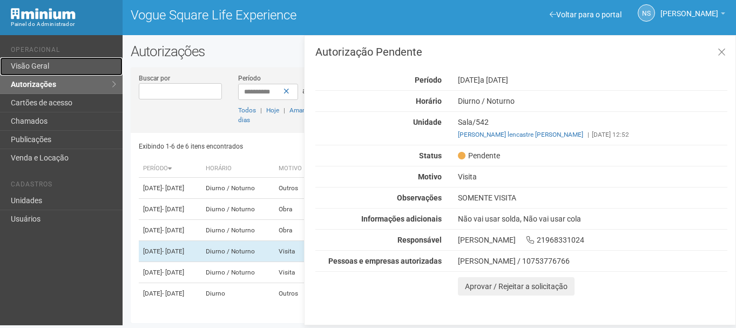
click at [19, 66] on link "Visão Geral" at bounding box center [61, 66] width 123 height 18
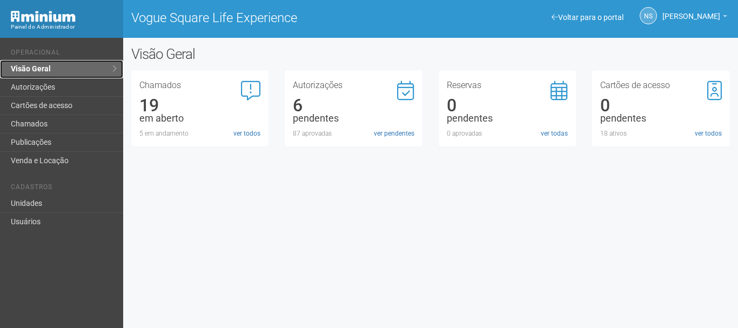
click at [46, 65] on link "Visão Geral" at bounding box center [61, 69] width 123 height 18
click at [387, 132] on link "ver pendentes" at bounding box center [394, 134] width 41 height 10
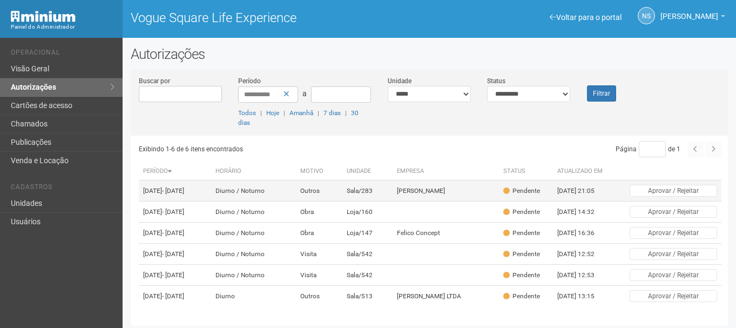
click at [346, 199] on td "Sala/283" at bounding box center [368, 190] width 50 height 21
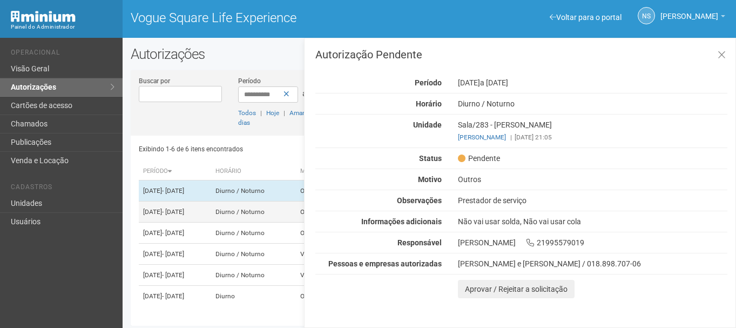
click at [211, 223] on td "12/09/2025 - 12/10/2025" at bounding box center [175, 212] width 72 height 21
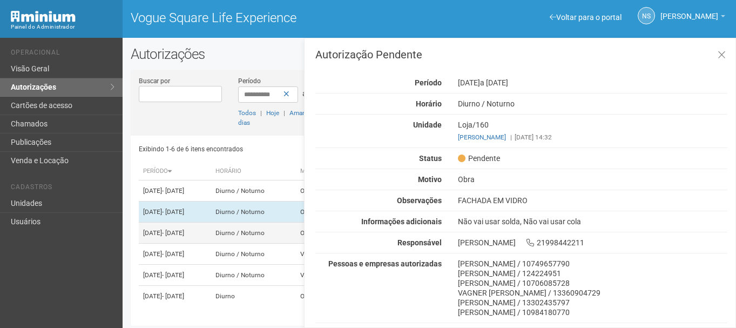
click at [246, 244] on td "Diurno / Noturno" at bounding box center [253, 233] width 84 height 21
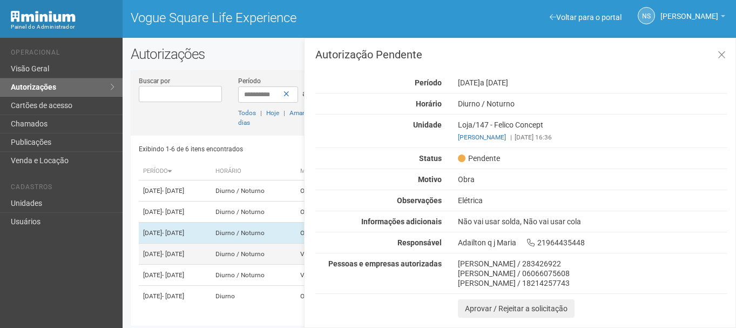
click at [248, 265] on td "Diurno / Noturno" at bounding box center [253, 254] width 84 height 21
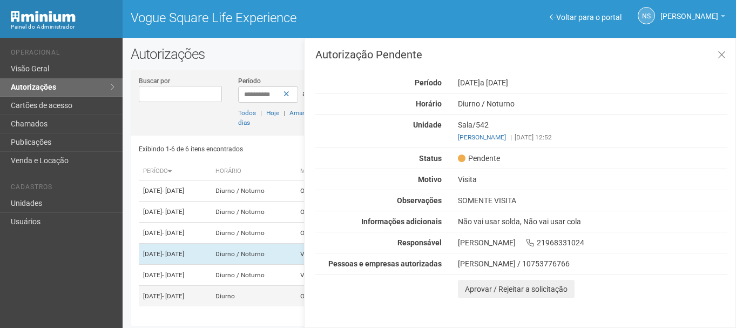
scroll to position [39, 0]
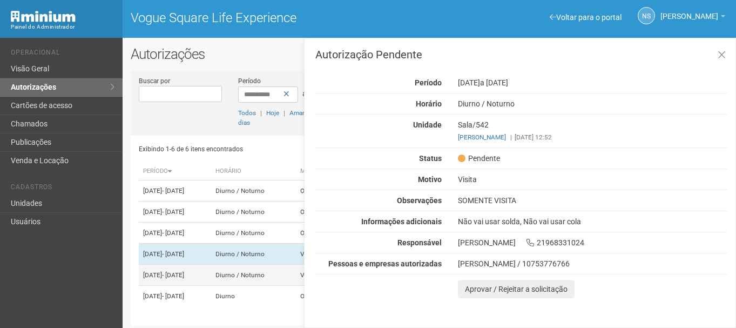
click at [211, 266] on td "18/09/2025 - 20/09/2025" at bounding box center [175, 275] width 72 height 21
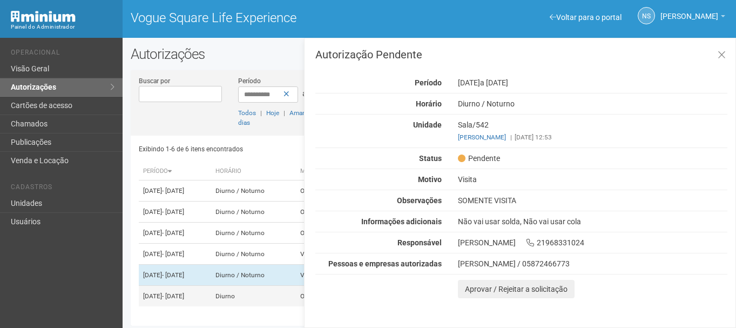
click at [211, 291] on td "22/09/2025 - 22/09/2025" at bounding box center [175, 296] width 72 height 21
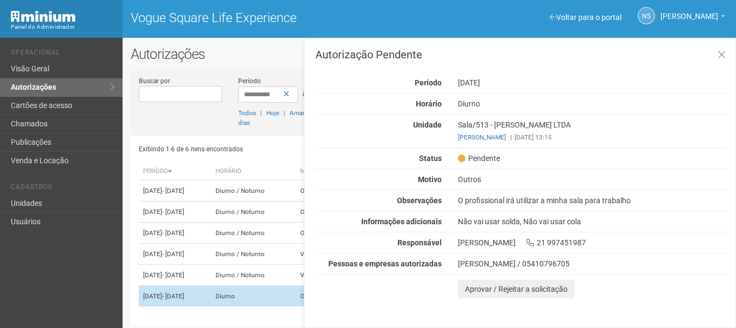
scroll to position [3, 0]
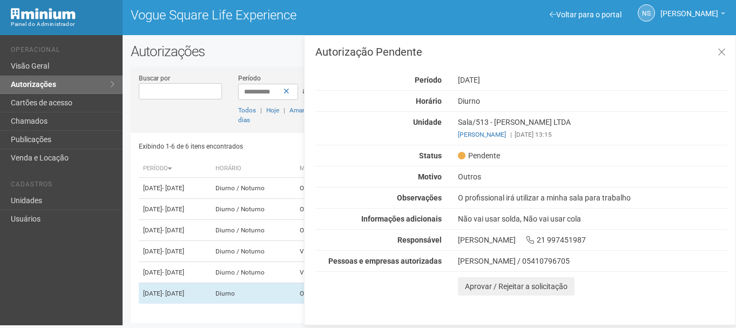
click at [554, 188] on div "Autorização Pendente Período 22/09/2025 Horário Diurno Unidade Sala/513 - AMAND…" at bounding box center [522, 170] width 412 height 249
click at [725, 51] on icon at bounding box center [722, 52] width 8 height 11
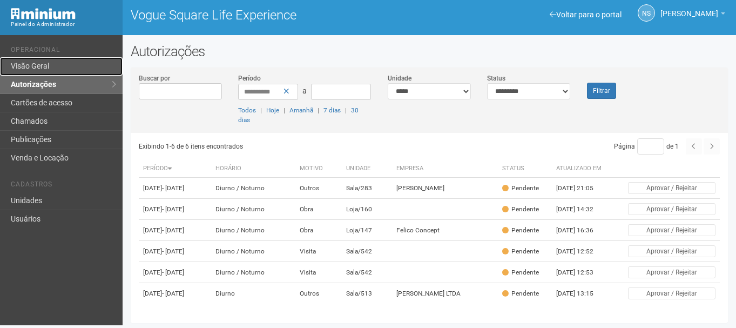
click at [19, 63] on link "Visão Geral" at bounding box center [61, 66] width 123 height 18
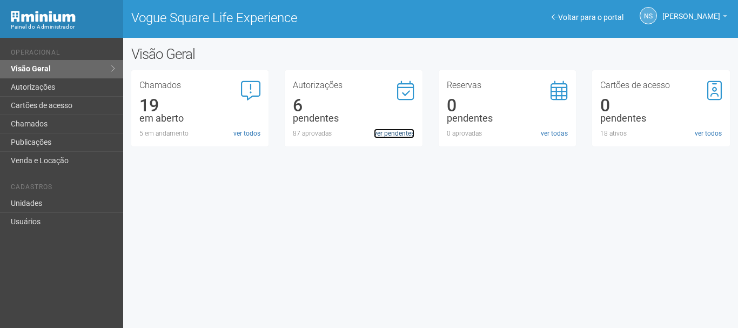
click at [401, 132] on link "ver pendentes" at bounding box center [394, 134] width 41 height 10
